Goal: Transaction & Acquisition: Purchase product/service

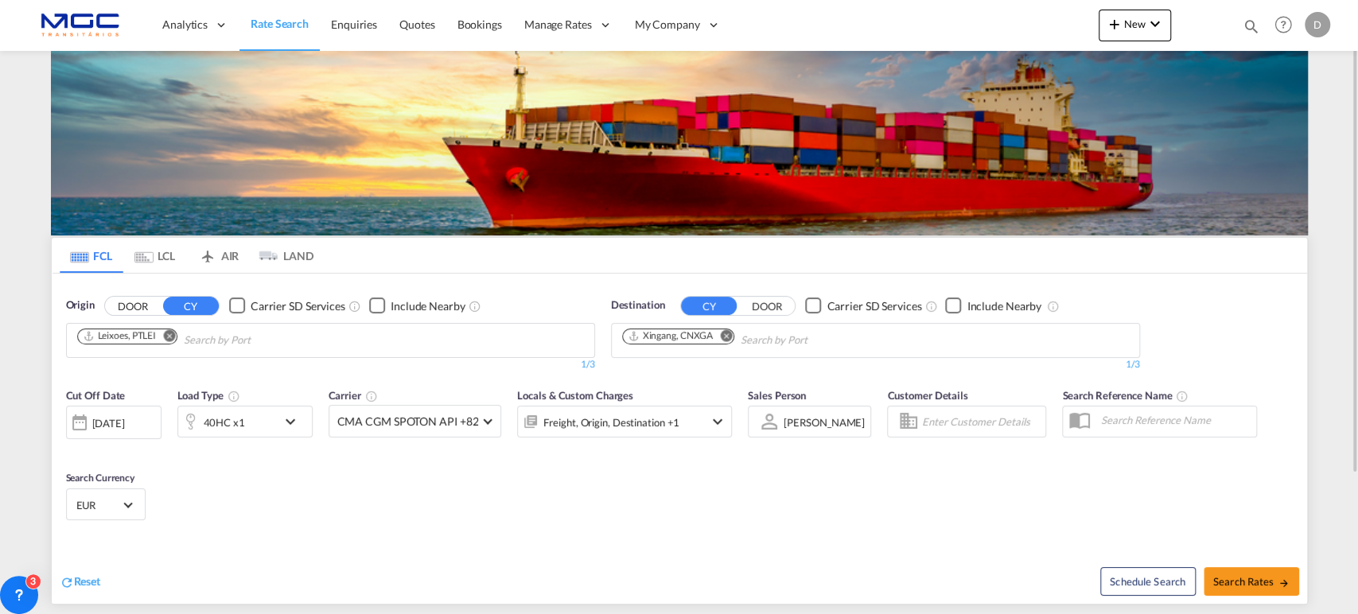
click at [727, 334] on md-icon "Remove" at bounding box center [726, 335] width 12 height 12
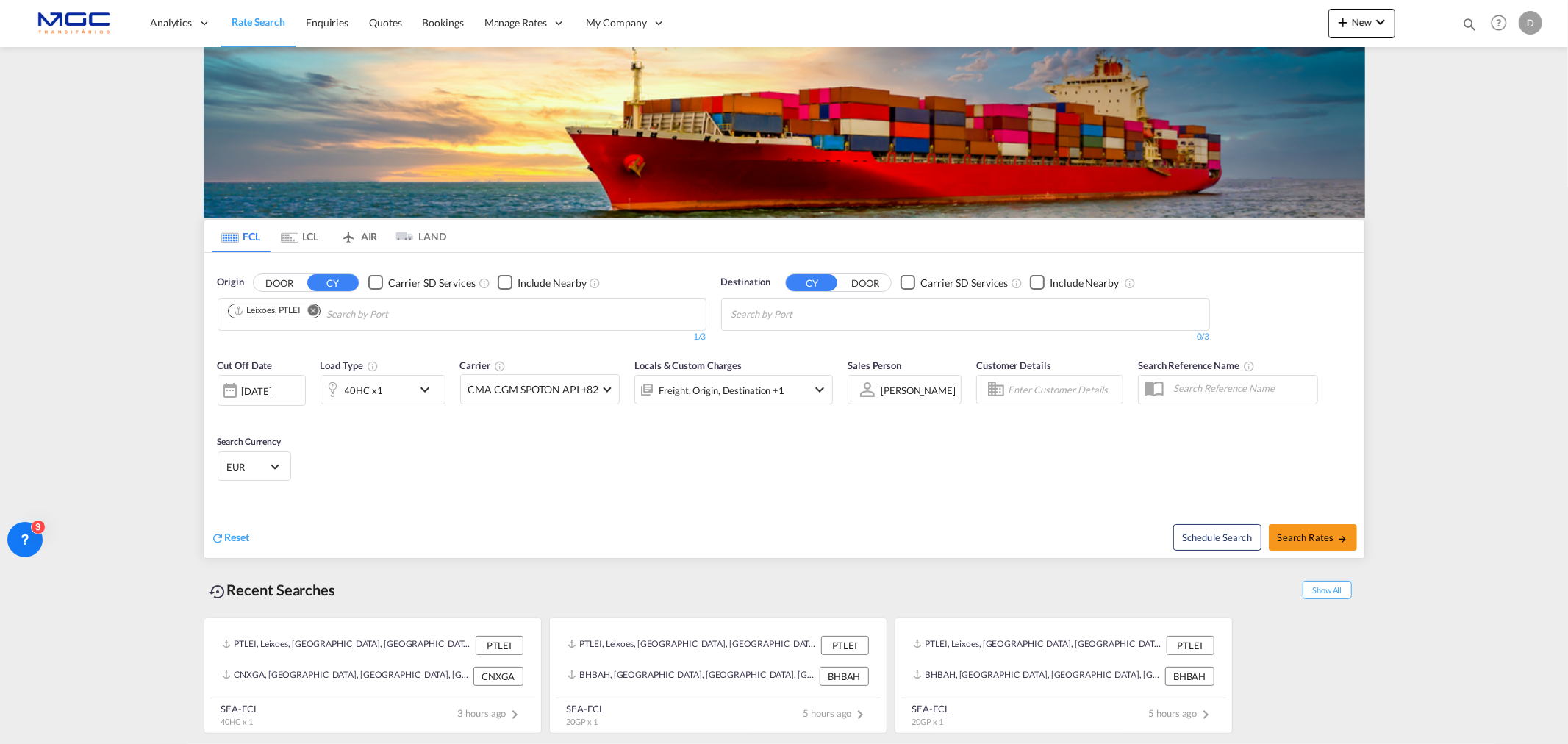
click at [882, 312] on body "Analytics Reports Dashboard Rate Search Enquiries Quotes Bookings" at bounding box center [784, 372] width 1568 height 744
paste input "[URL][DOMAIN_NAME]"
type input "[URL][DOMAIN_NAME]"
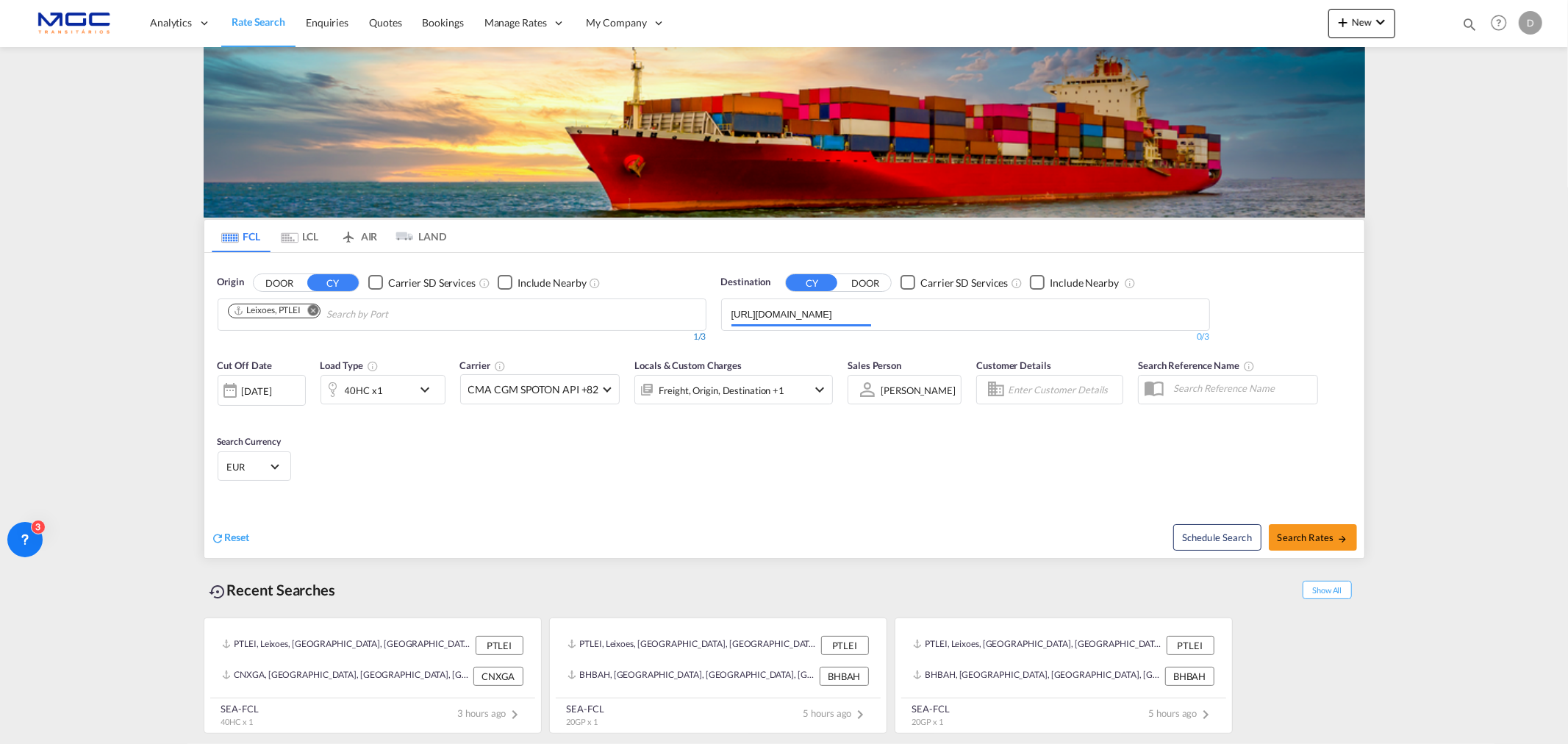
drag, startPoint x: 930, startPoint y: 307, endPoint x: 472, endPoint y: 339, distance: 459.1
click at [433, 336] on div "Origin DOOR CY Carrier SD Services Include Nearby Leixoes, PTLEI 1/3 1/ Destina…" at bounding box center [784, 302] width 1160 height 98
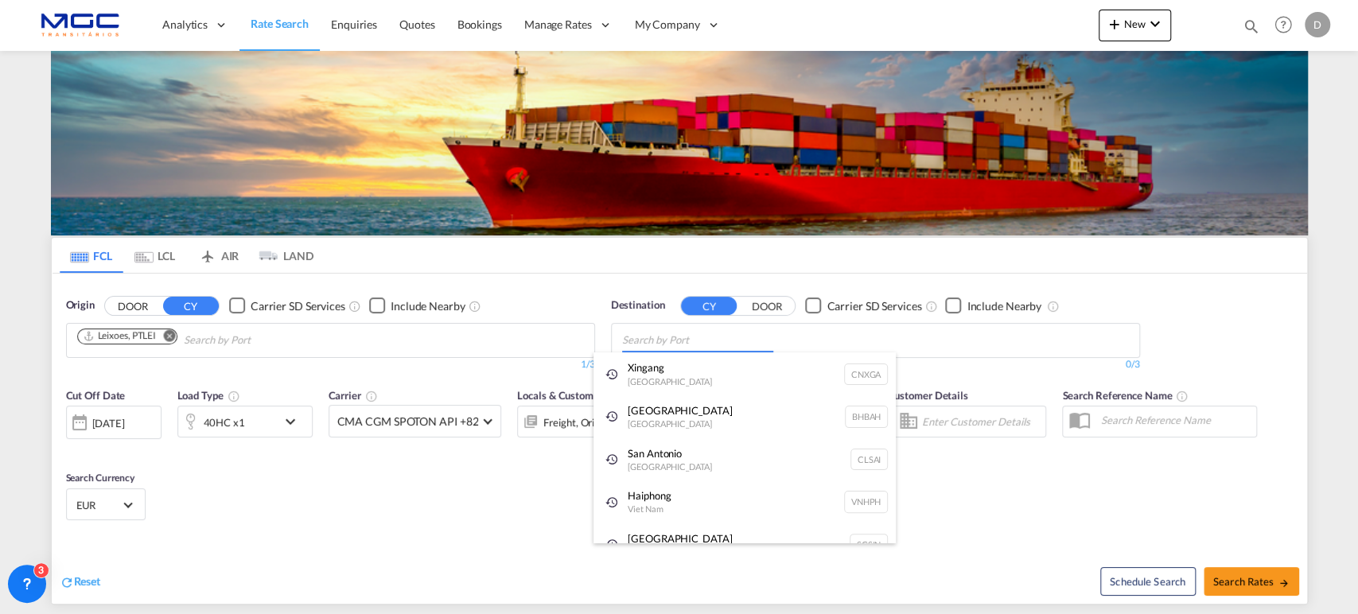
click at [655, 338] on body "Analytics Reports Dashboard Rate Search Enquiries Quotes Bookings" at bounding box center [679, 307] width 1358 height 614
paste input "PARANAGUA"
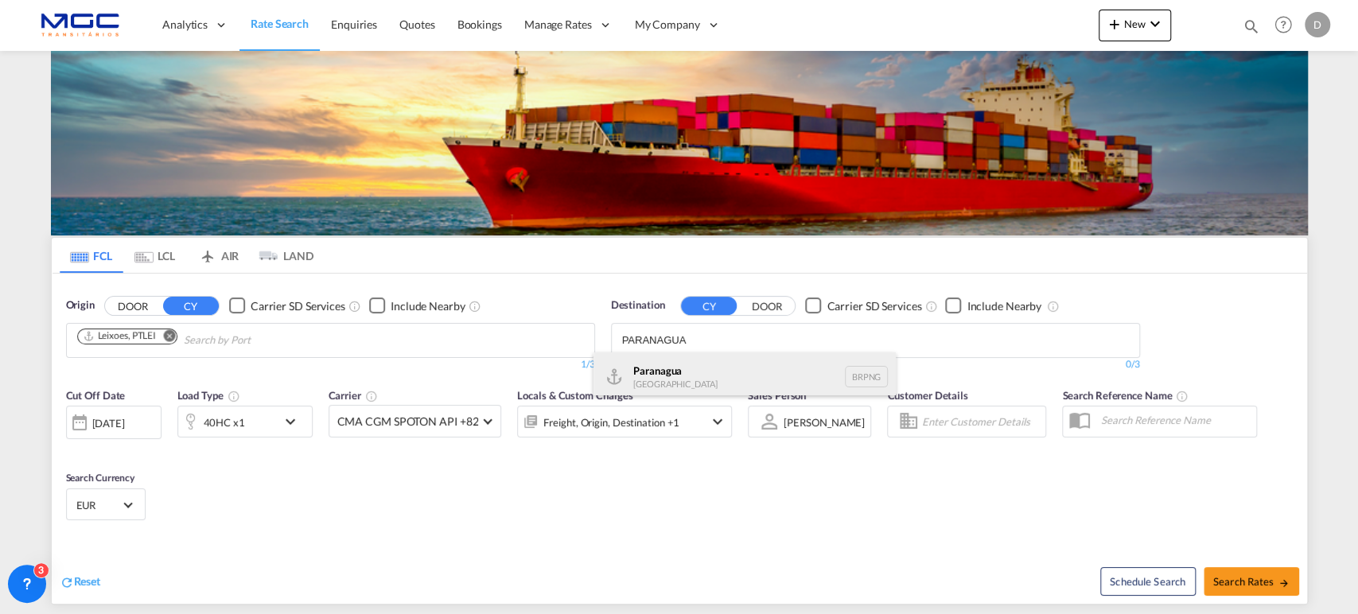
type input "PARANAGUA"
click at [679, 386] on div "Paranagua [GEOGRAPHIC_DATA] BRPNG" at bounding box center [744, 376] width 302 height 48
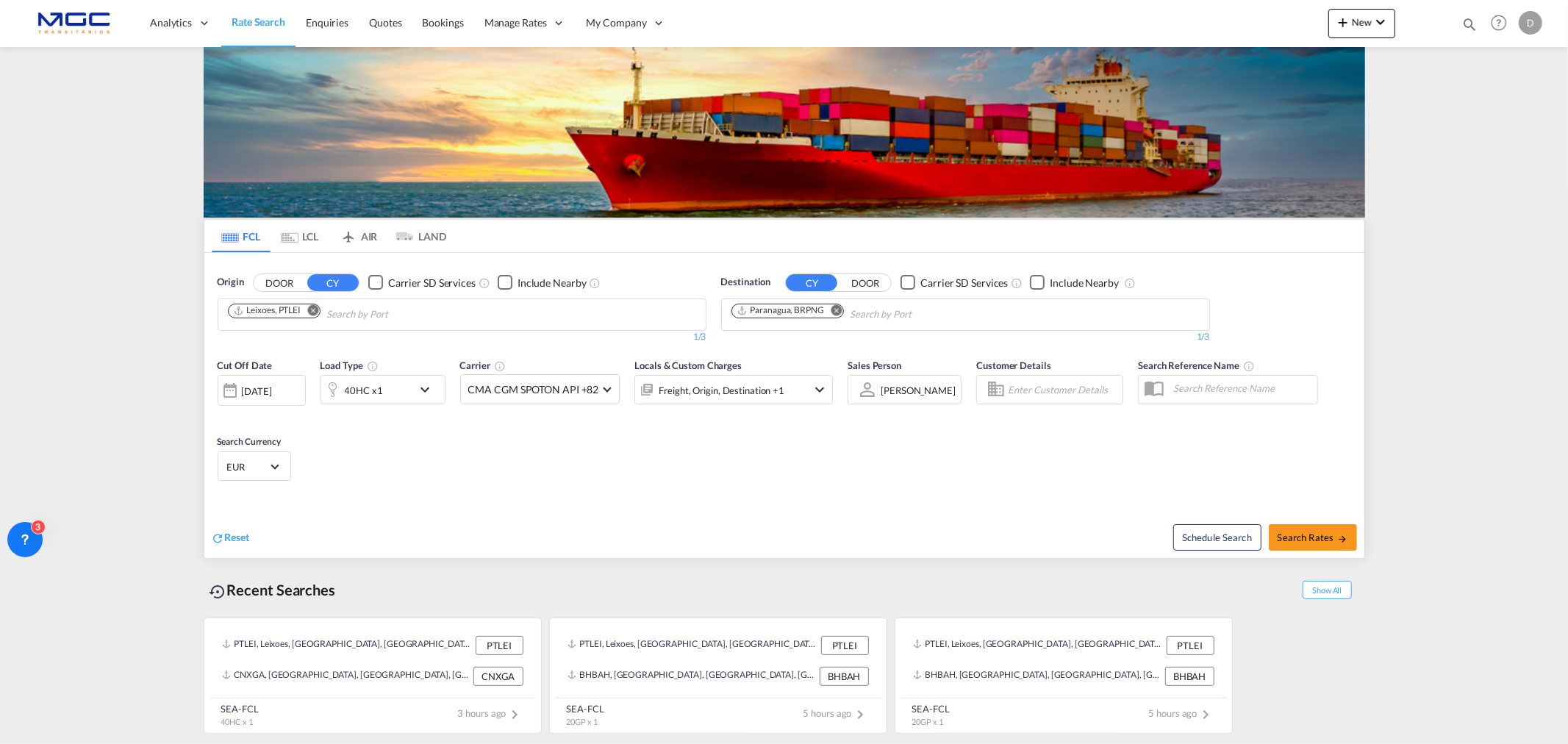
click at [390, 397] on div "40HC x1" at bounding box center [367, 390] width 91 height 30
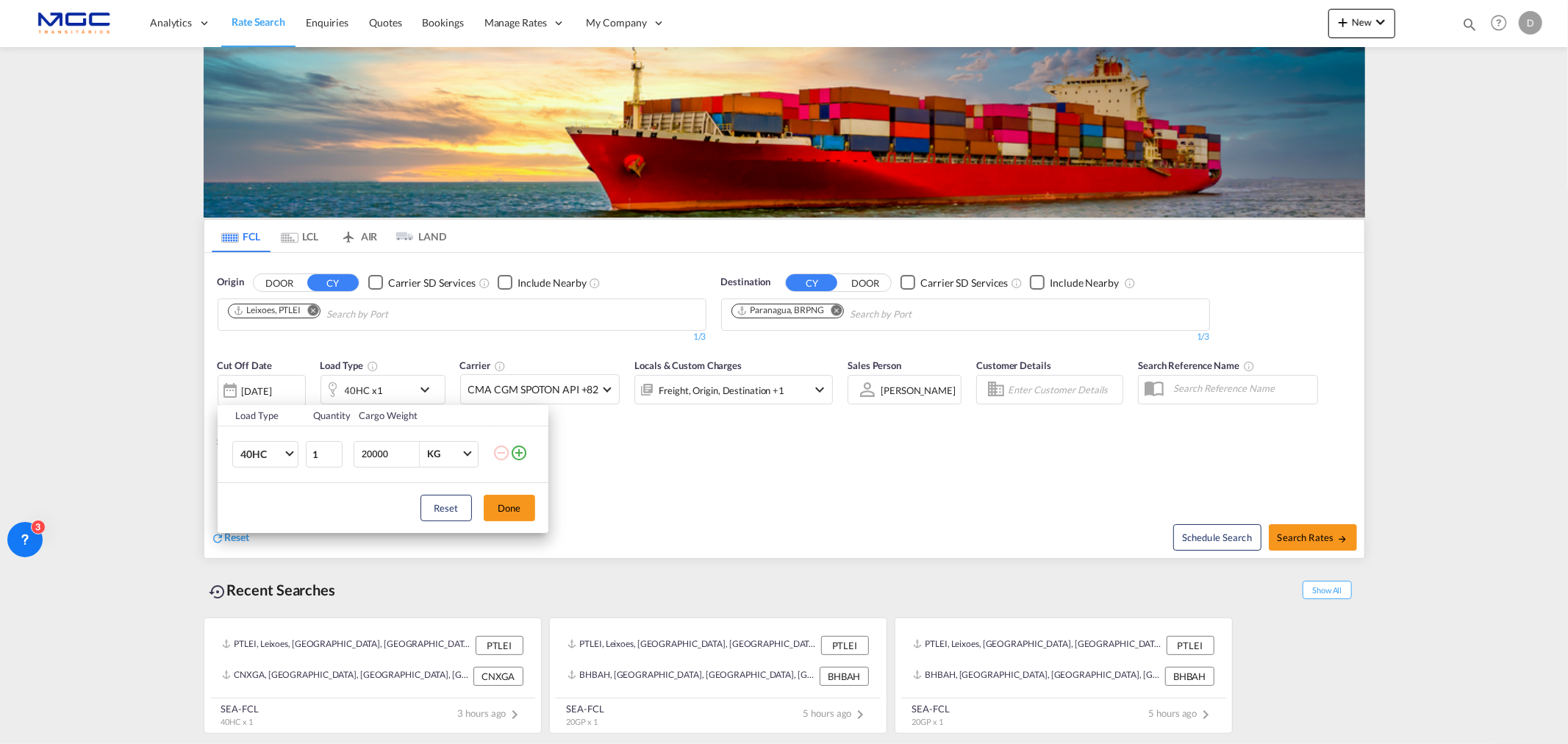
drag, startPoint x: 850, startPoint y: 458, endPoint x: 1037, endPoint y: 476, distance: 187.9
click at [850, 457] on div "Load Type Quantity Cargo Weight 40HC 20GP 40GP 40HC 45HC 20RE 40RE 40HR 20OT 40…" at bounding box center [784, 372] width 1568 height 744
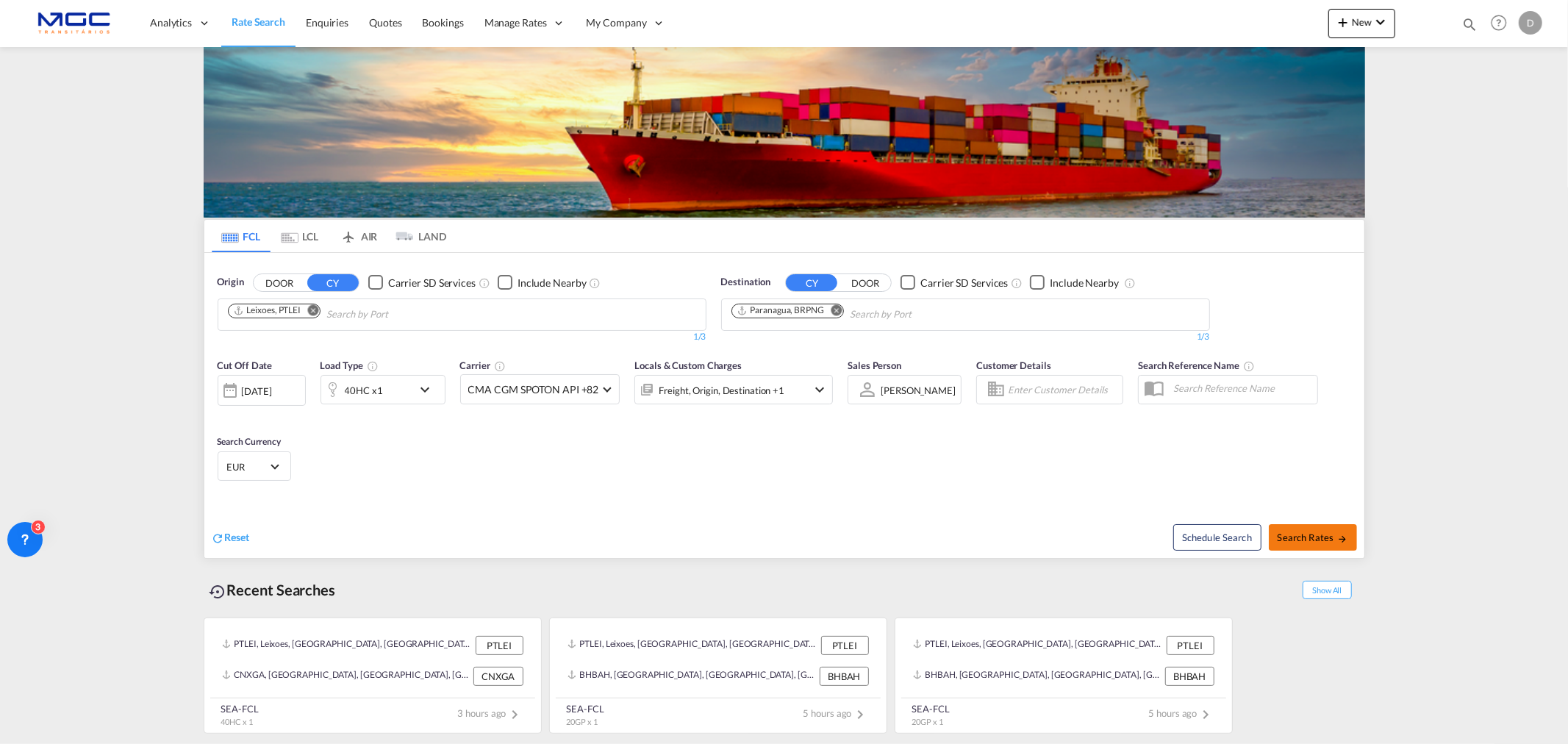
drag, startPoint x: 1295, startPoint y: 520, endPoint x: 1303, endPoint y: 526, distance: 10.0
click at [1254, 522] on div "Schedule Search Search Rates" at bounding box center [1076, 530] width 577 height 56
click at [1254, 527] on button "Search Rates" at bounding box center [1312, 537] width 88 height 27
type input "PTLEI to BRPNG / [DATE]"
